Goal: Information Seeking & Learning: Learn about a topic

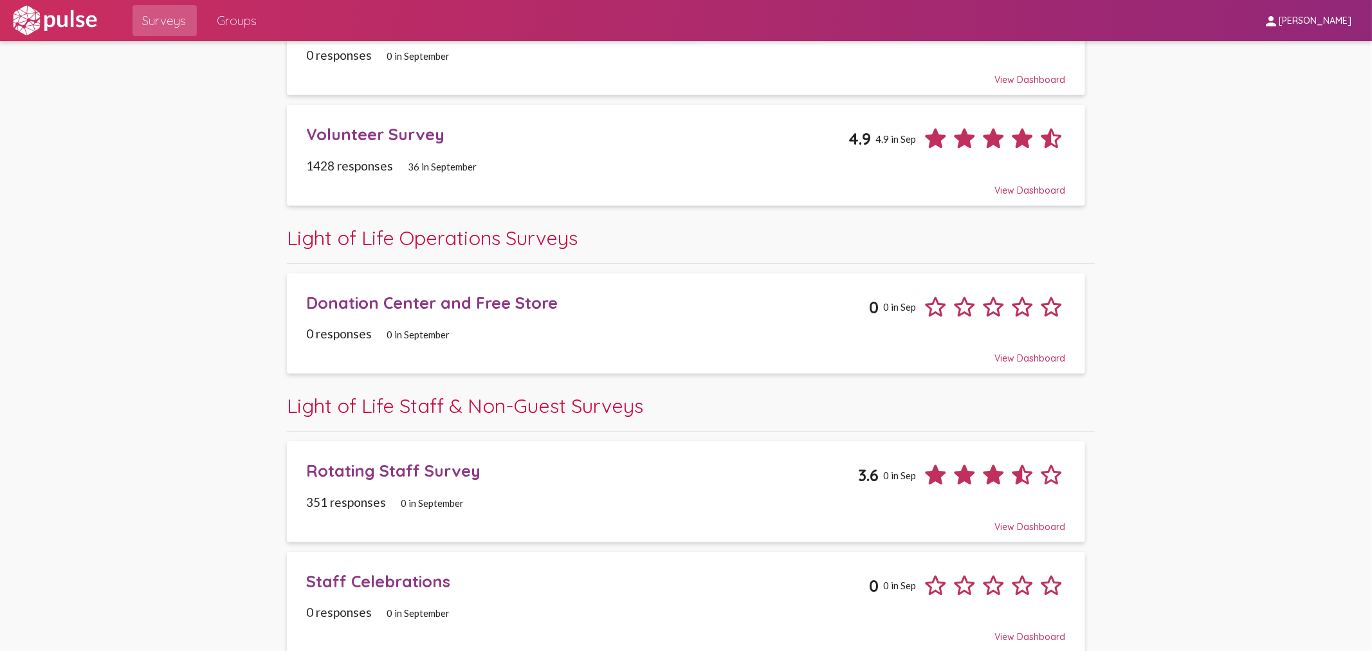
scroll to position [652, 0]
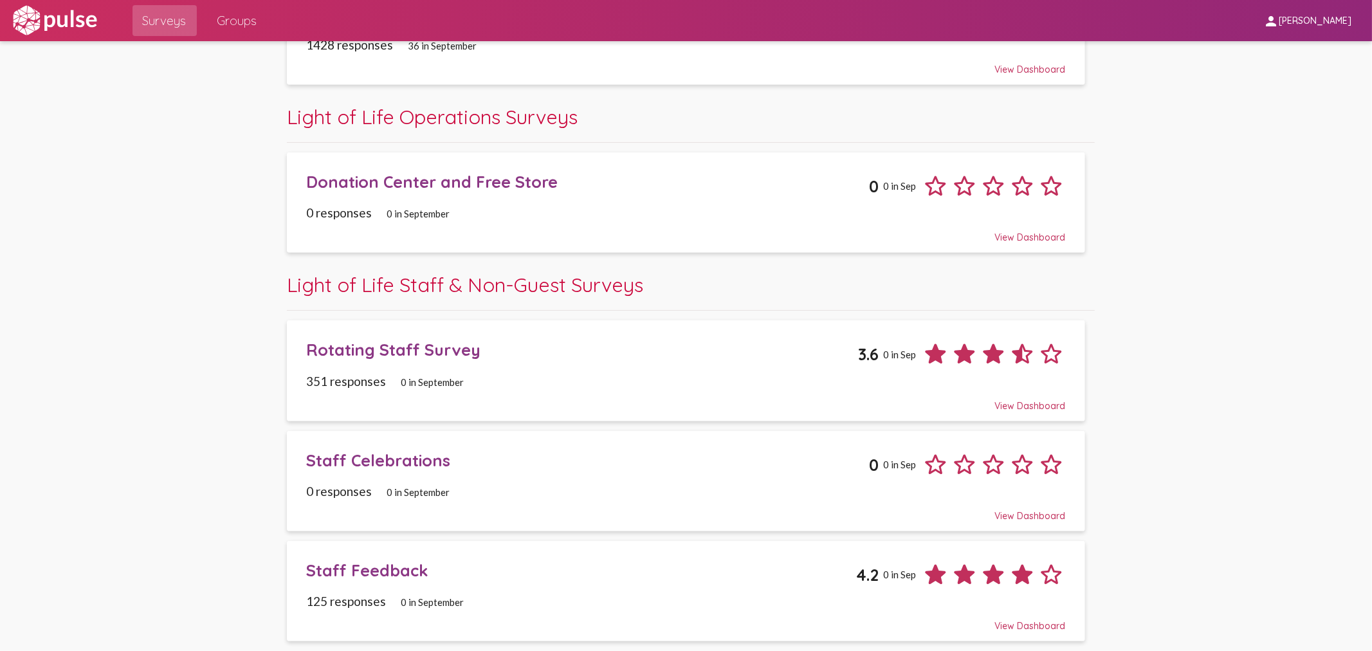
click at [387, 353] on div "Rotating Staff Survey" at bounding box center [581, 350] width 551 height 20
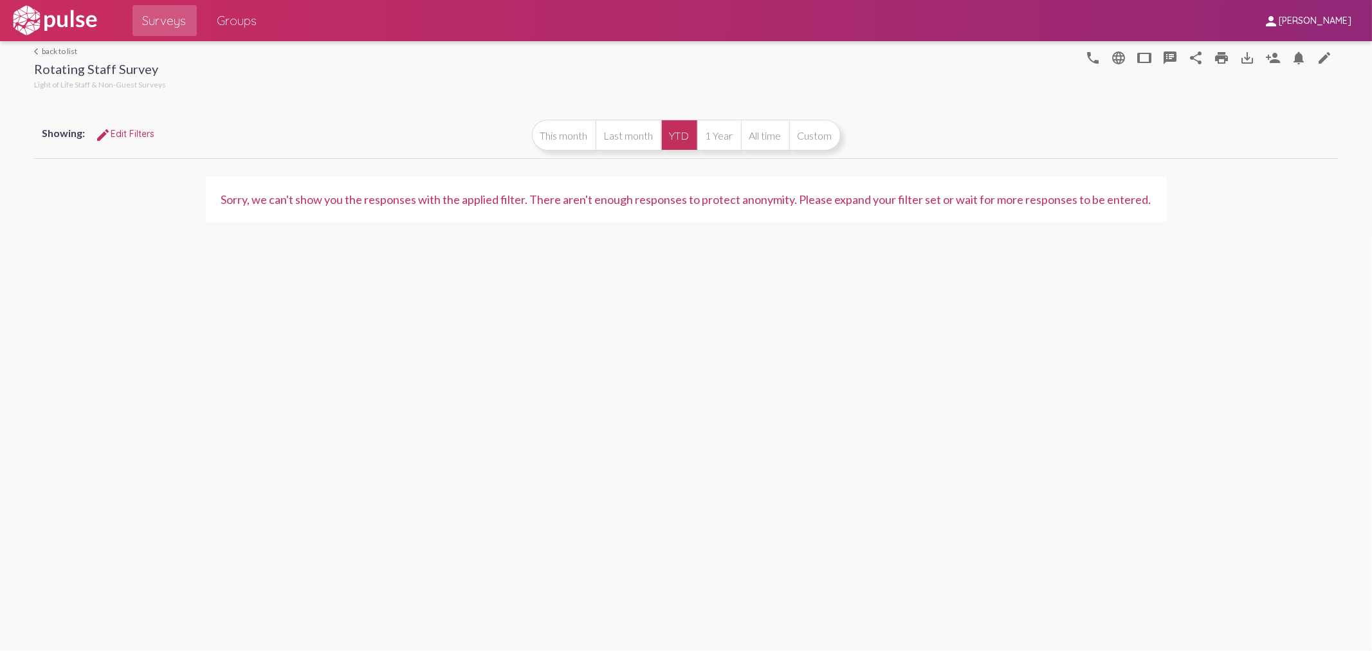
click at [158, 26] on span "Surveys" at bounding box center [165, 20] width 44 height 23
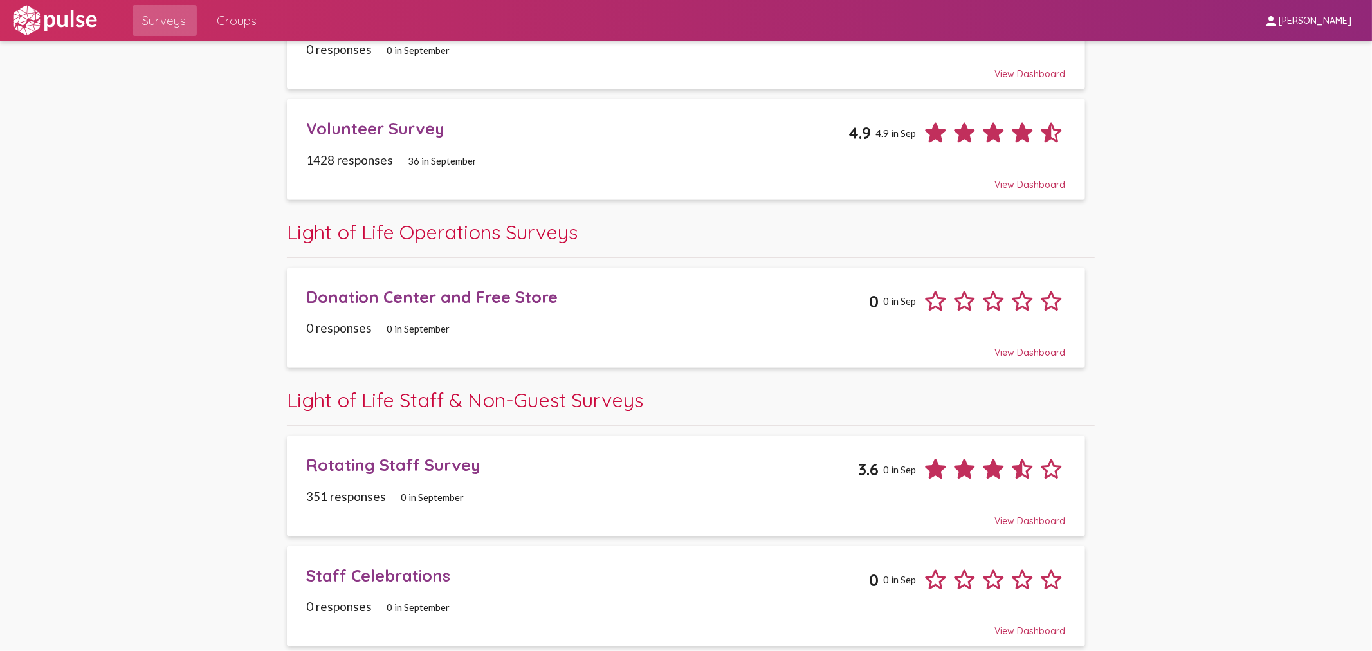
scroll to position [652, 0]
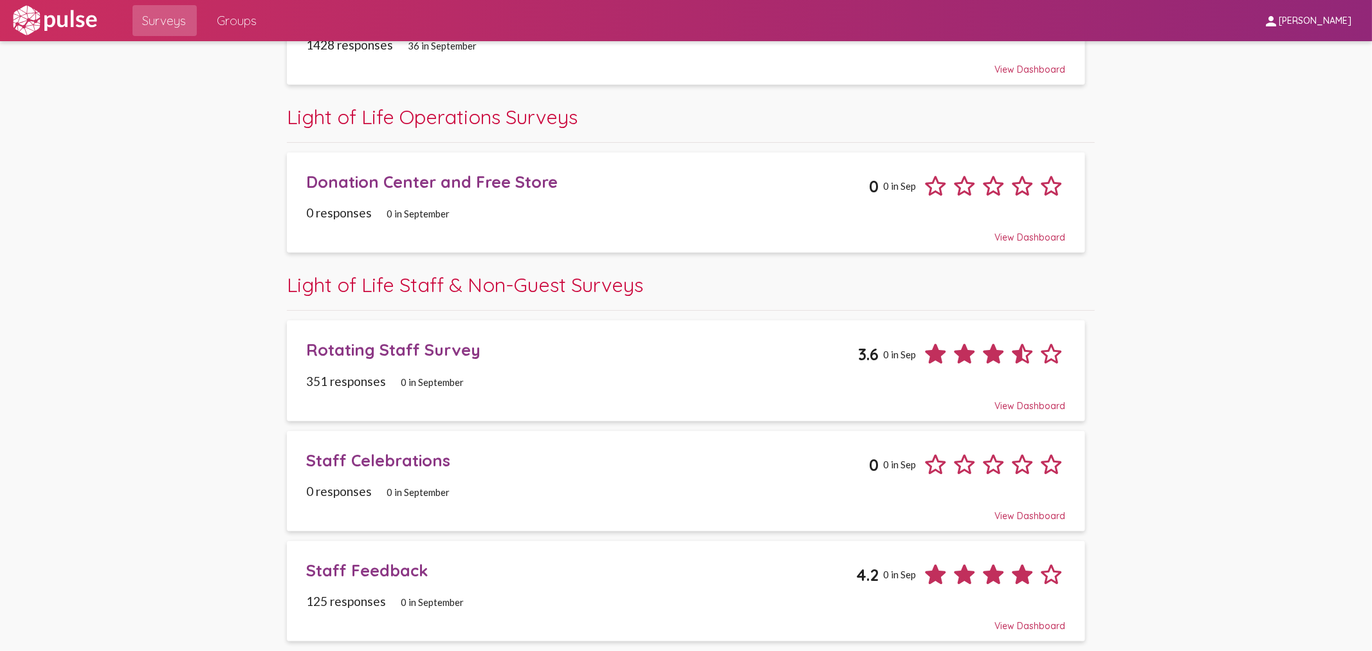
click at [390, 480] on span "Staff Celebrations 0 0 in Sep 0 responses 0 in September View Dashboard" at bounding box center [685, 481] width 759 height 81
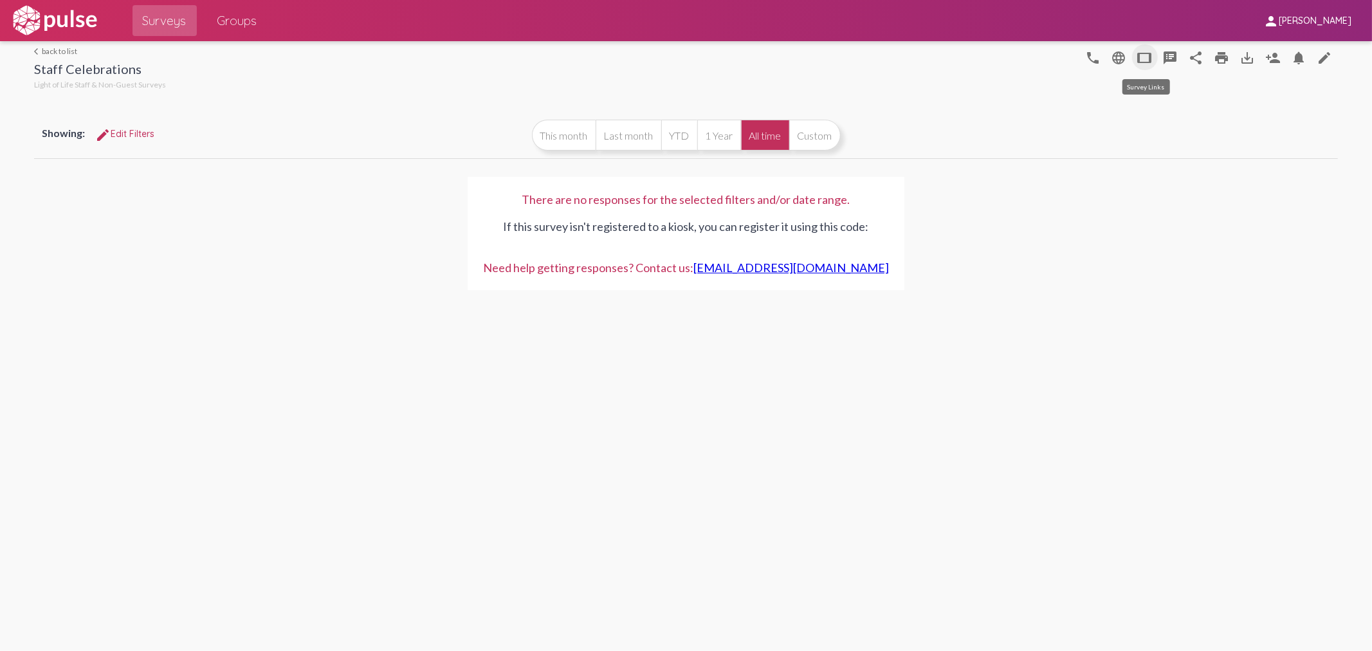
click at [1139, 62] on mat-icon "tablet" at bounding box center [1144, 57] width 15 height 15
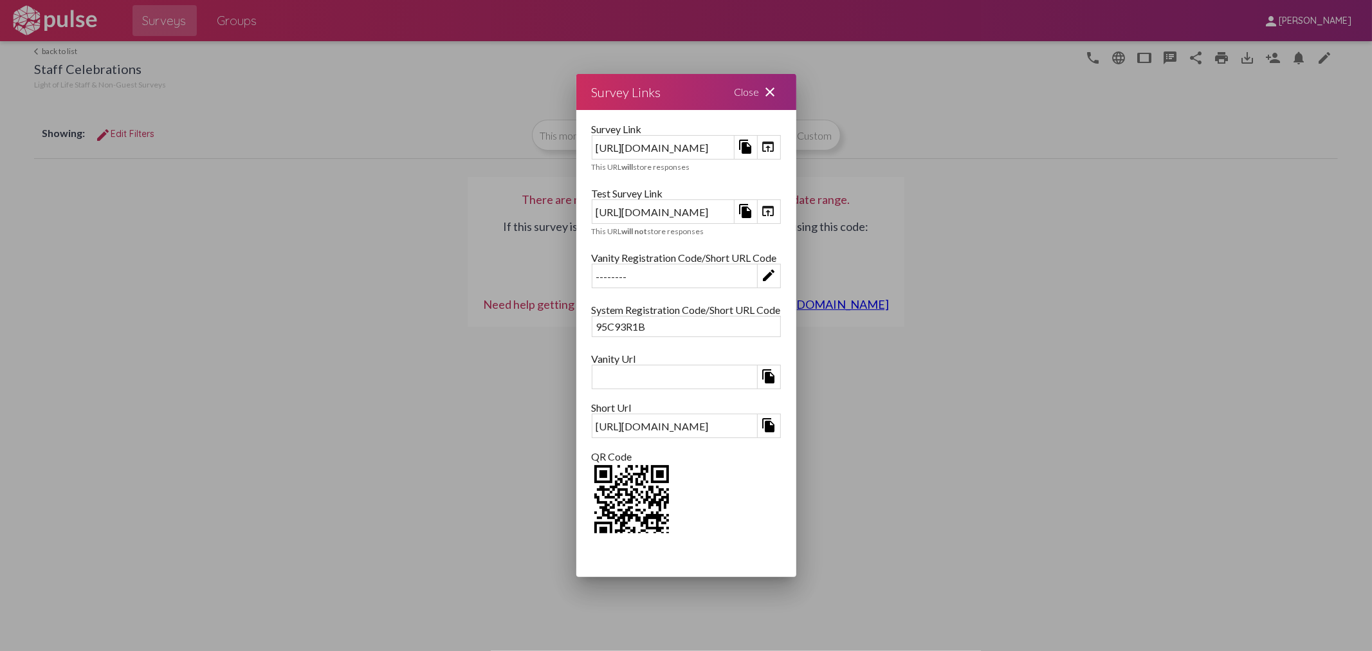
click at [776, 210] on mat-icon "open_in_browser" at bounding box center [768, 210] width 15 height 15
click at [753, 213] on mat-icon "file_copy" at bounding box center [745, 210] width 15 height 15
click at [778, 84] on mat-icon "close" at bounding box center [770, 91] width 15 height 15
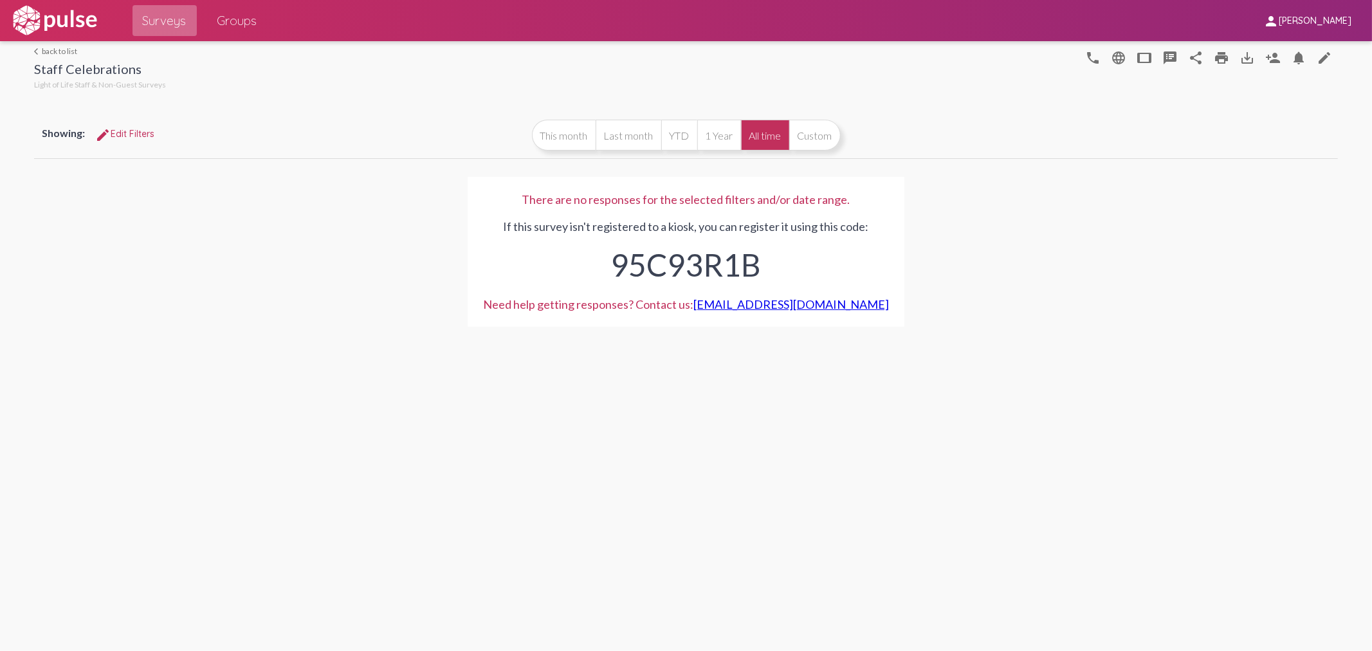
click at [161, 26] on span "Surveys" at bounding box center [165, 20] width 44 height 23
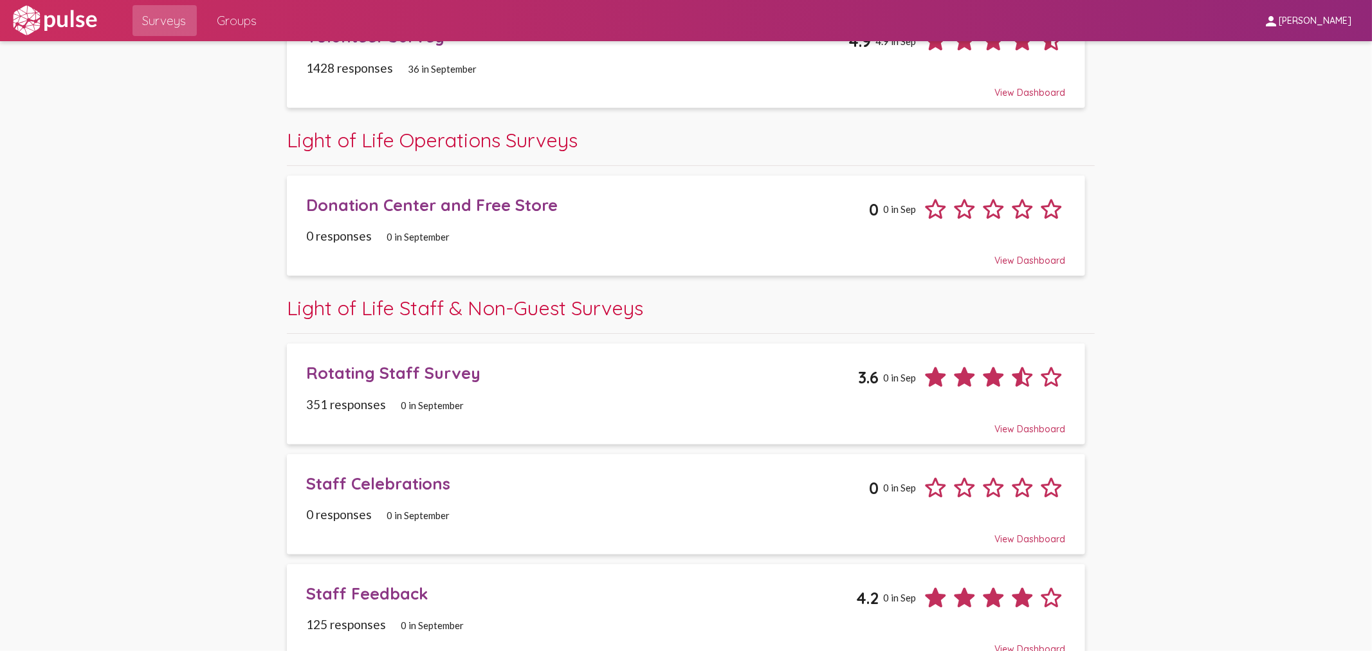
scroll to position [652, 0]
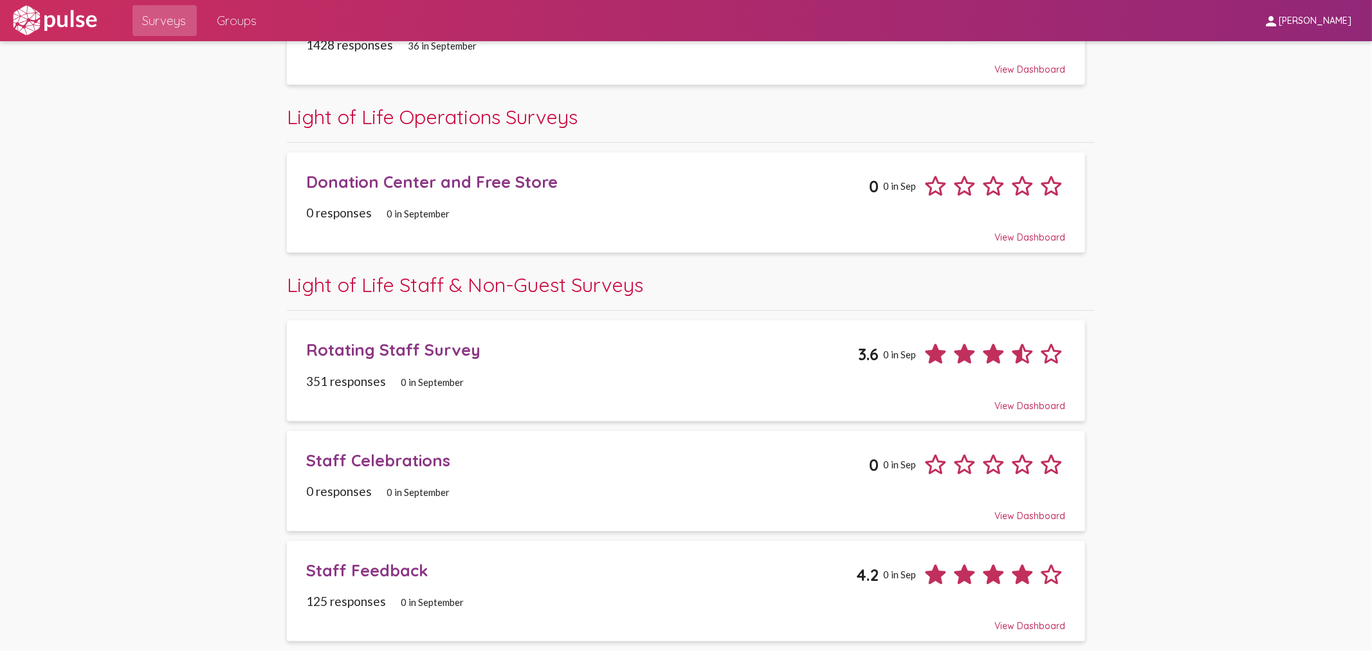
click at [419, 461] on div "Staff Celebrations" at bounding box center [587, 460] width 562 height 20
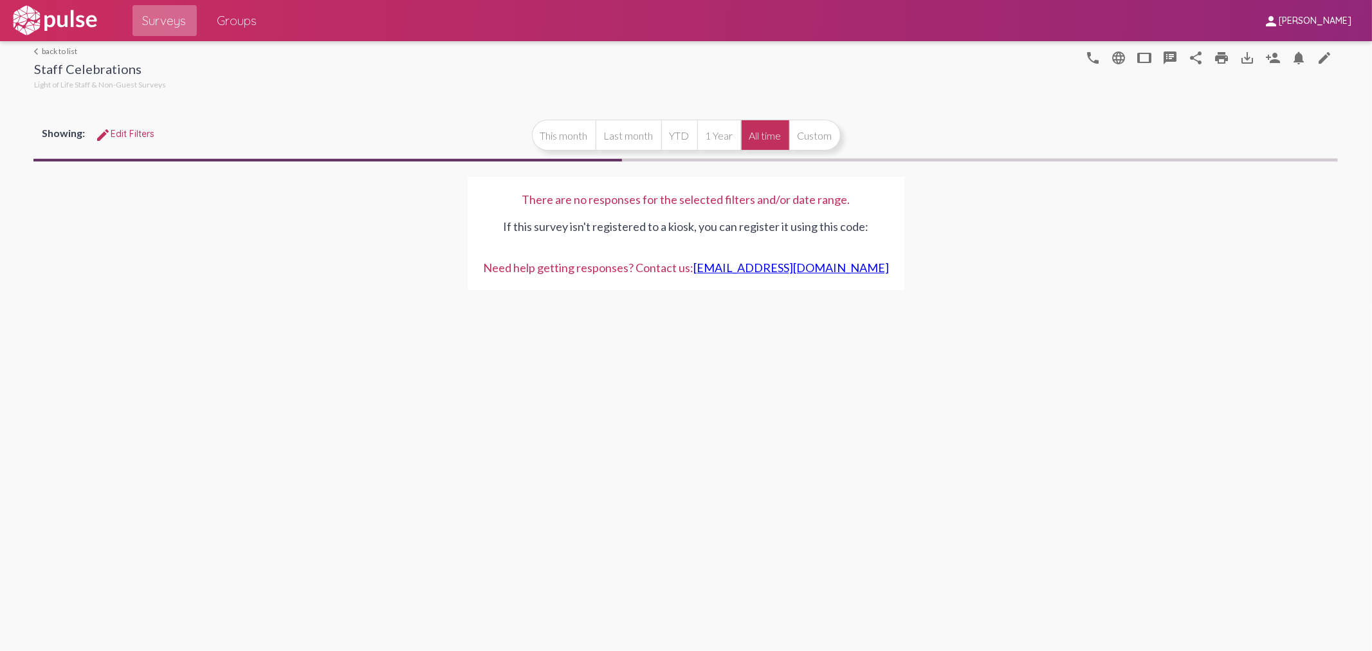
click at [171, 23] on span "Surveys" at bounding box center [165, 20] width 44 height 23
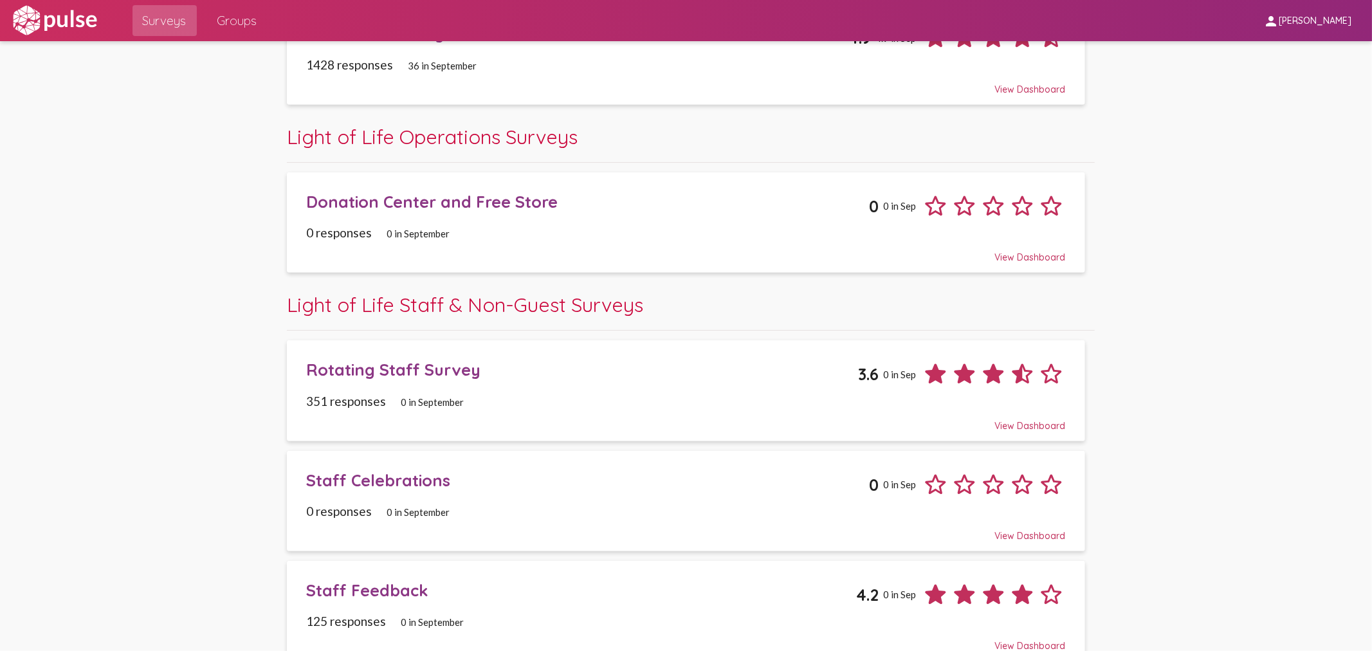
scroll to position [652, 0]
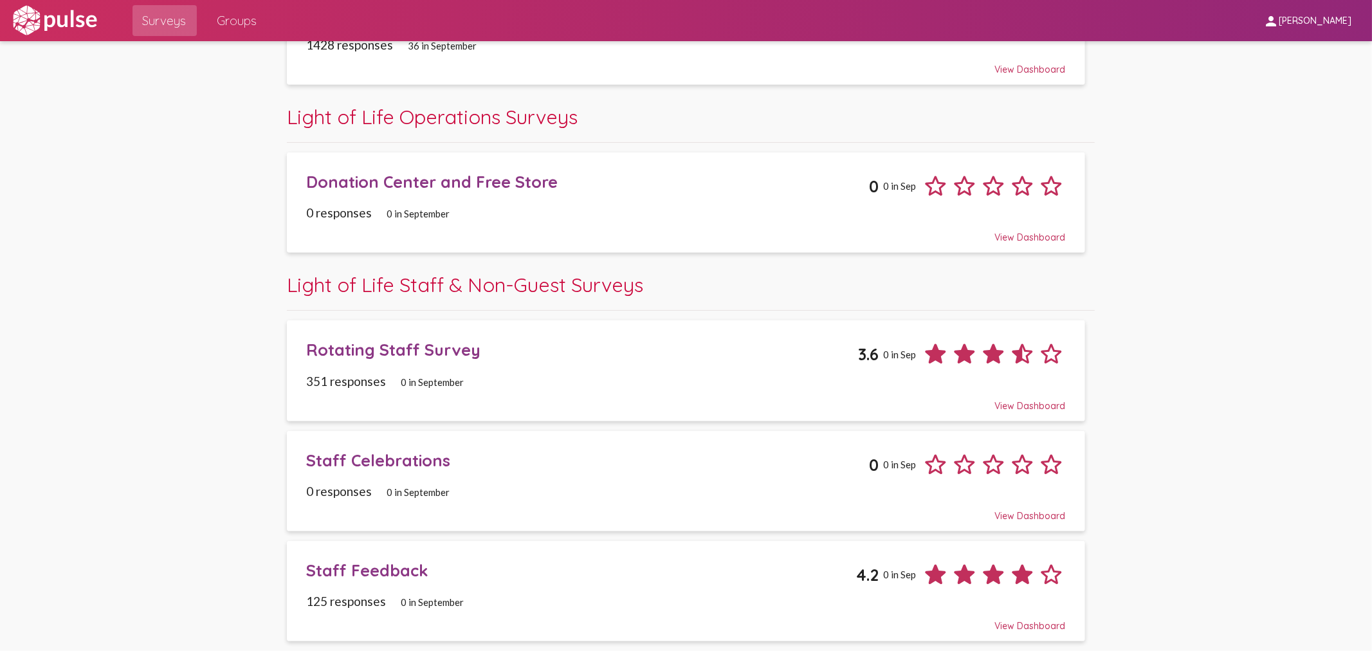
click at [376, 569] on div "Staff Feedback" at bounding box center [580, 570] width 549 height 20
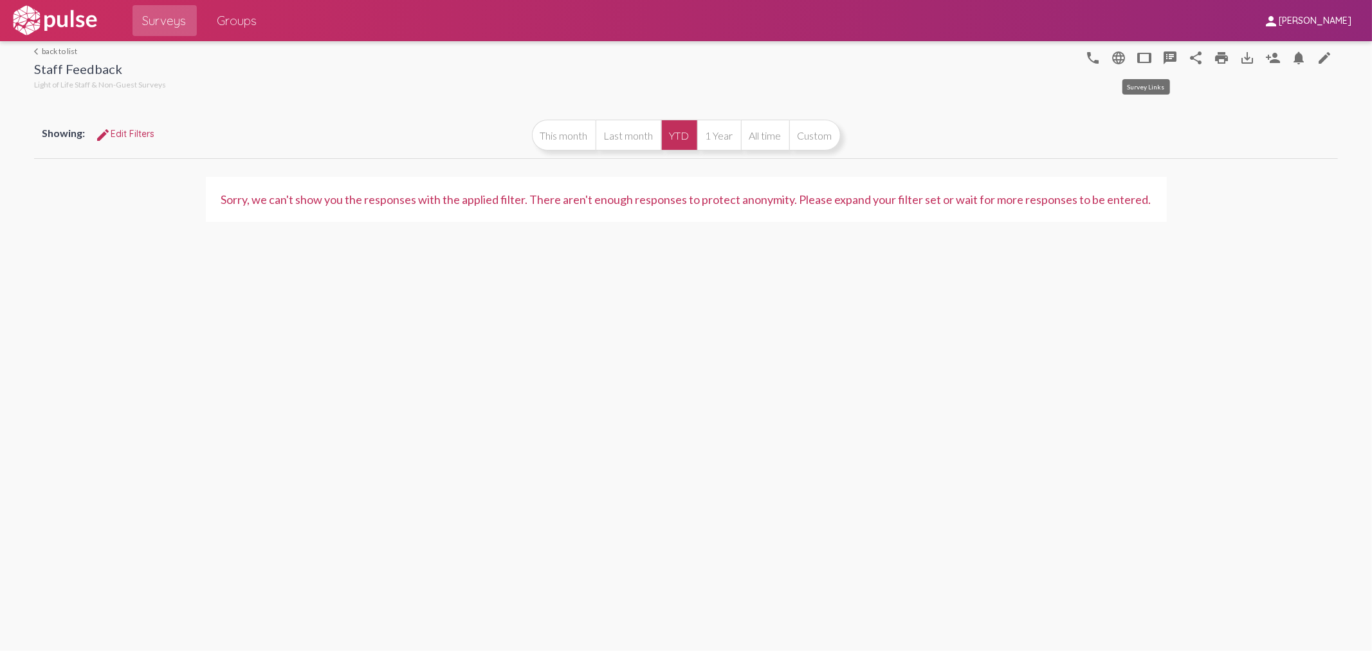
click at [1142, 53] on mat-icon "tablet" at bounding box center [1144, 57] width 15 height 15
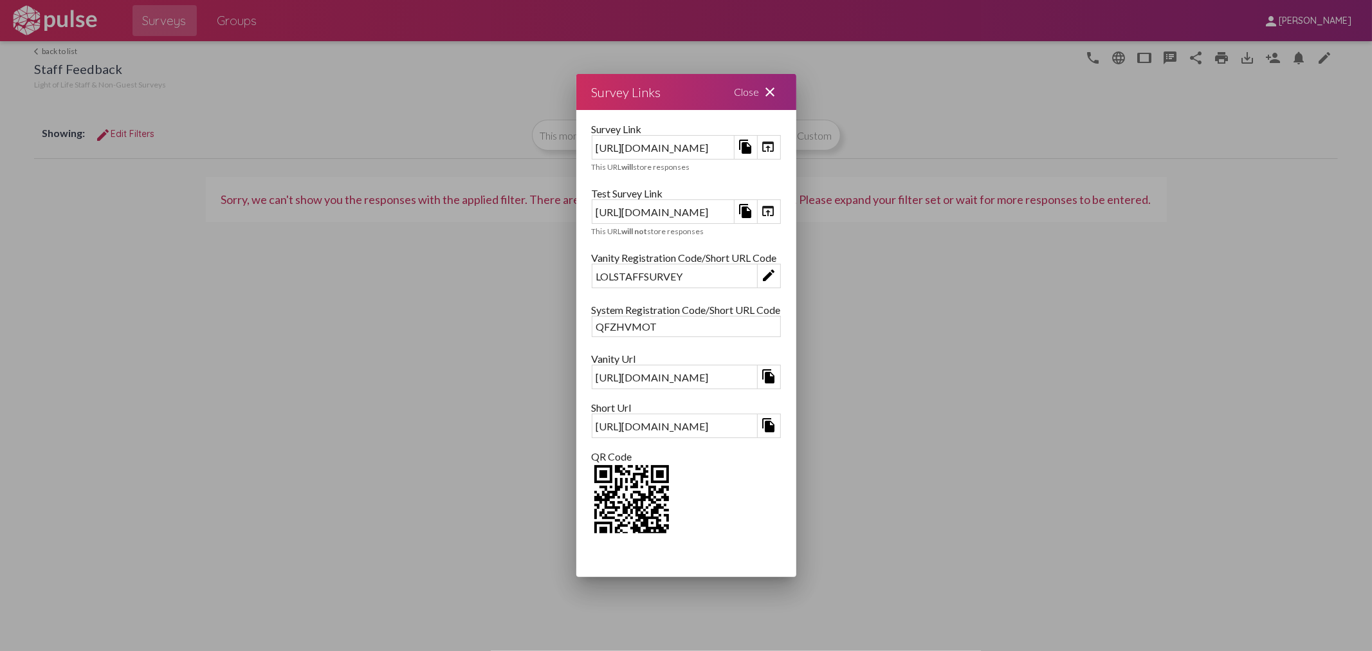
click at [776, 208] on mat-icon "open_in_browser" at bounding box center [768, 210] width 15 height 15
click at [753, 213] on mat-icon "file_copy" at bounding box center [745, 210] width 15 height 15
click at [778, 95] on mat-icon "close" at bounding box center [770, 91] width 15 height 15
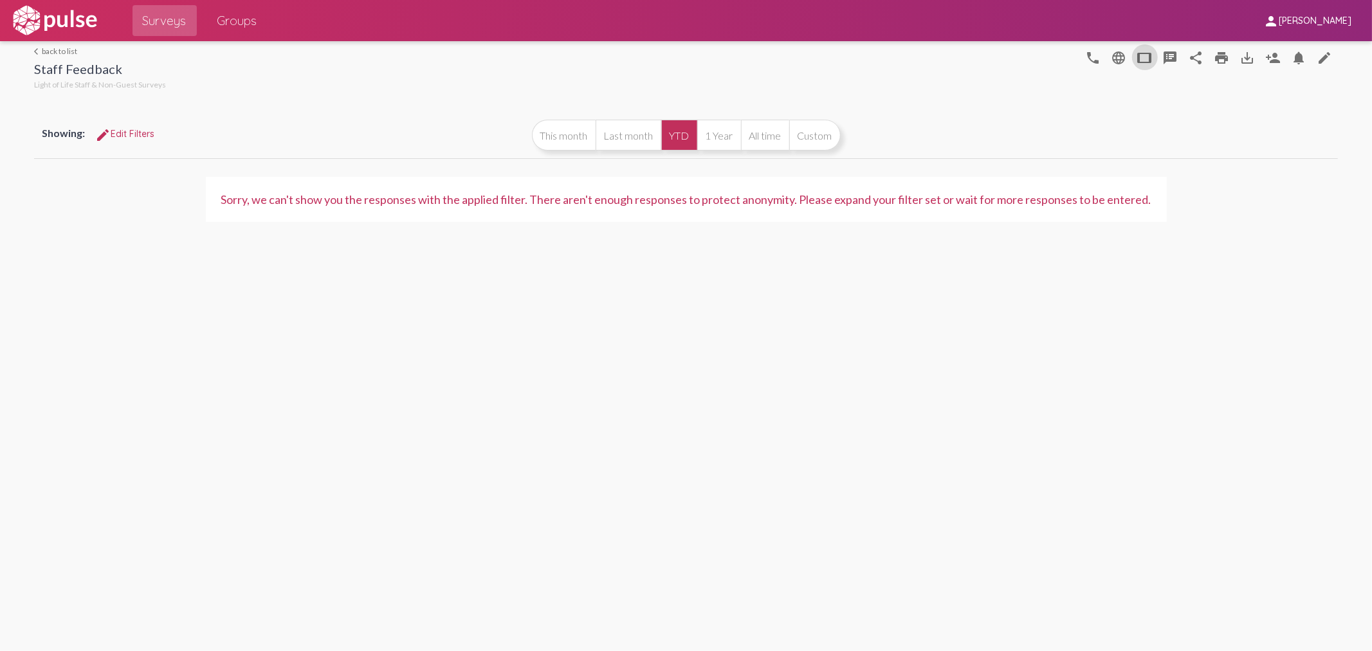
click at [957, 94] on div "arrow_back_ios back to list Staff Feedback Light of Life Staff & Non-Guest Surv…" at bounding box center [685, 139] width 1303 height 196
drag, startPoint x: 817, startPoint y: 354, endPoint x: 832, endPoint y: 346, distance: 16.7
click at [831, 346] on div "arrow_back_ios back to list Staff Feedback Light of Life Staff & Non-Guest Surv…" at bounding box center [686, 346] width 1372 height 610
click at [1131, 309] on div "arrow_back_ios back to list Staff Feedback Light of Life Staff & Non-Guest Surv…" at bounding box center [686, 346] width 1372 height 610
